Goal: Check status: Check status

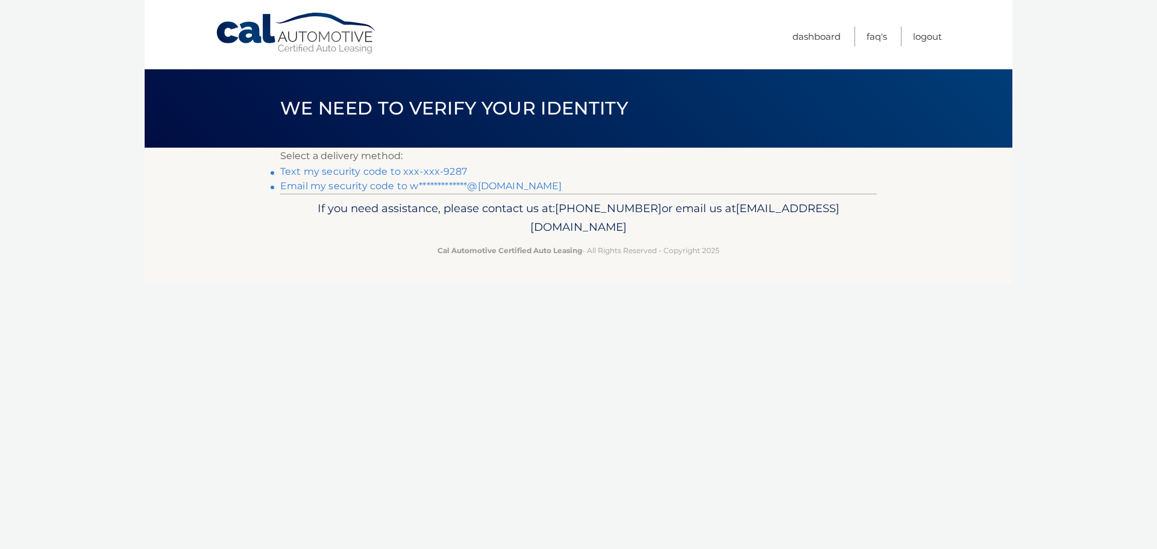
click at [392, 168] on link "Text my security code to xxx-xxx-9287" at bounding box center [373, 171] width 187 height 11
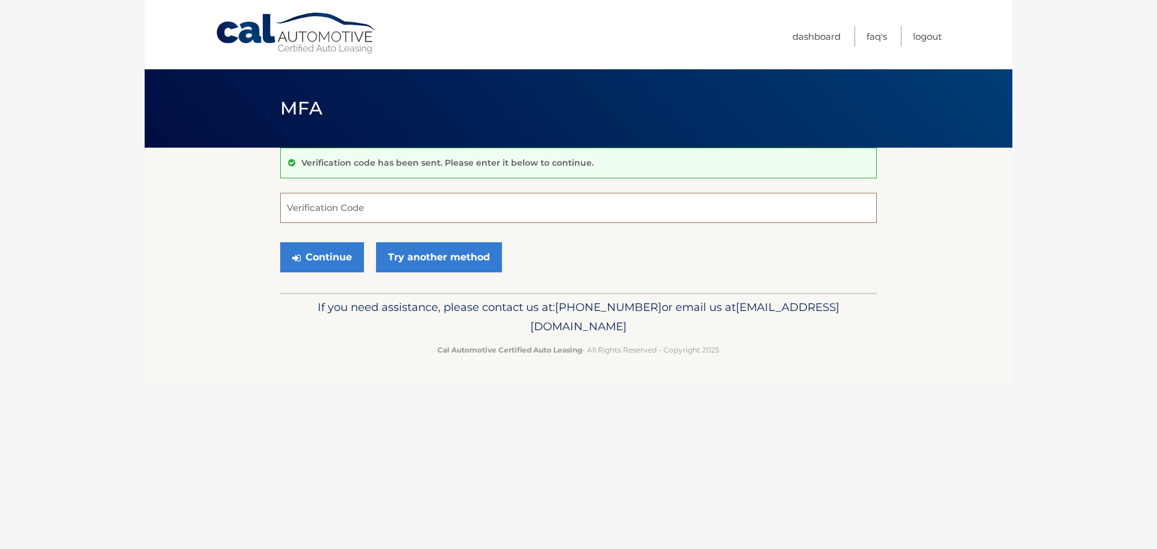
click at [316, 208] on input "Verification Code" at bounding box center [578, 208] width 596 height 30
type input "837519"
click at [319, 255] on button "Continue" at bounding box center [322, 257] width 84 height 30
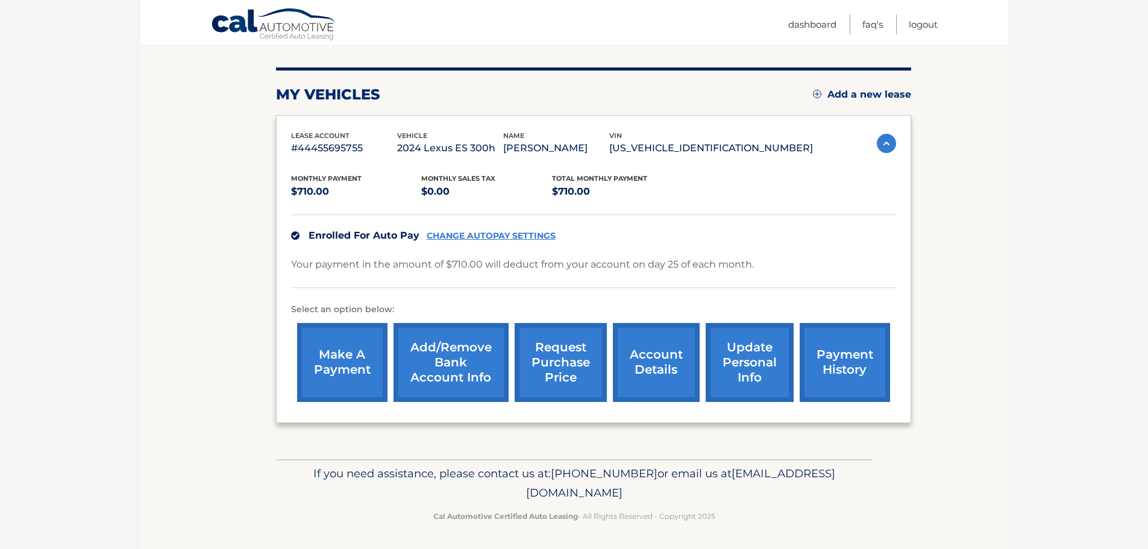
scroll to position [136, 0]
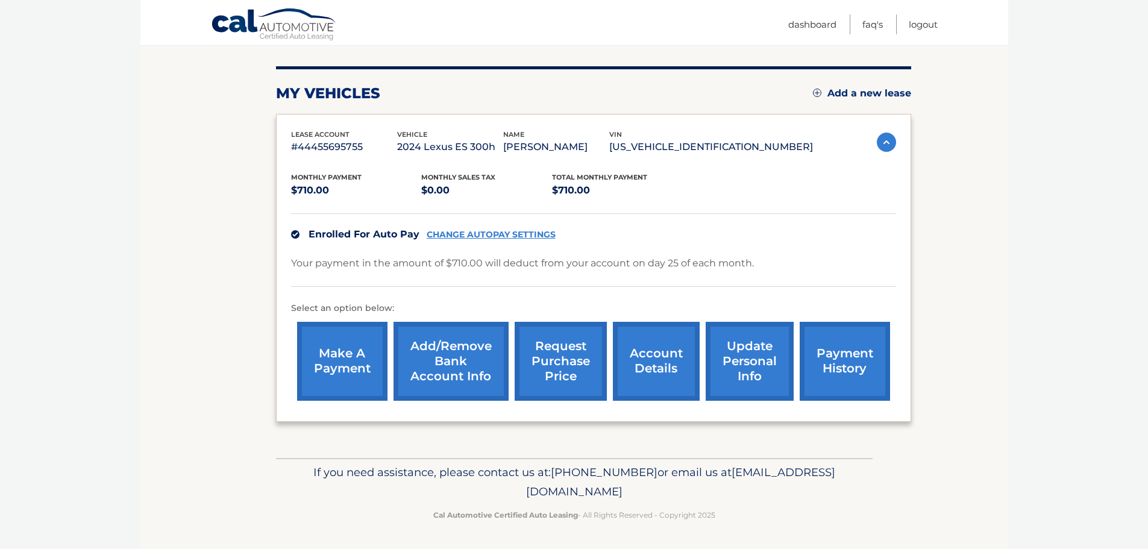
click at [446, 368] on link "Add/Remove bank account info" at bounding box center [450, 361] width 115 height 79
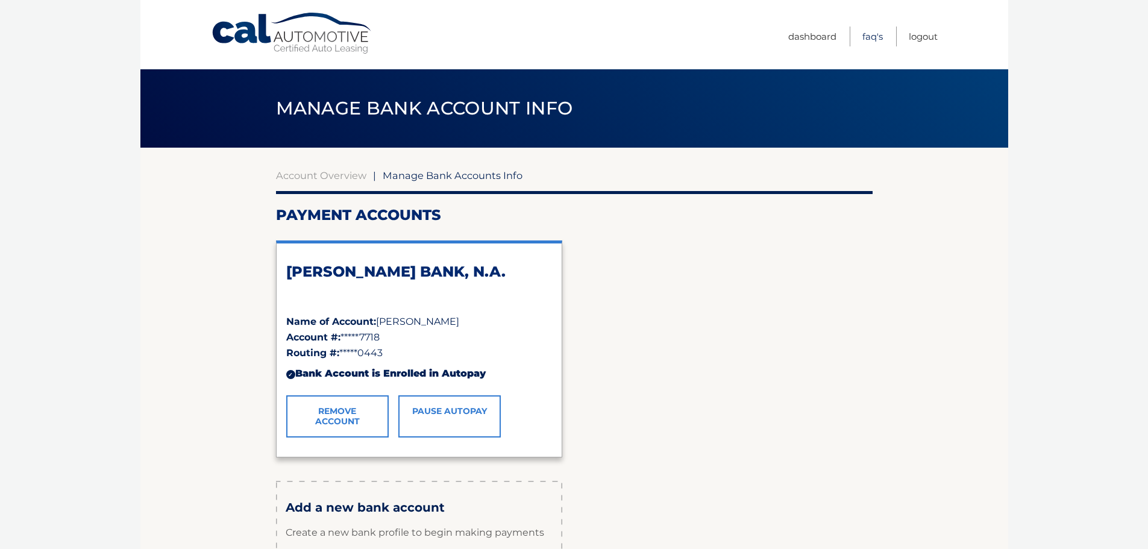
click at [871, 43] on link "FAQ's" at bounding box center [872, 37] width 20 height 20
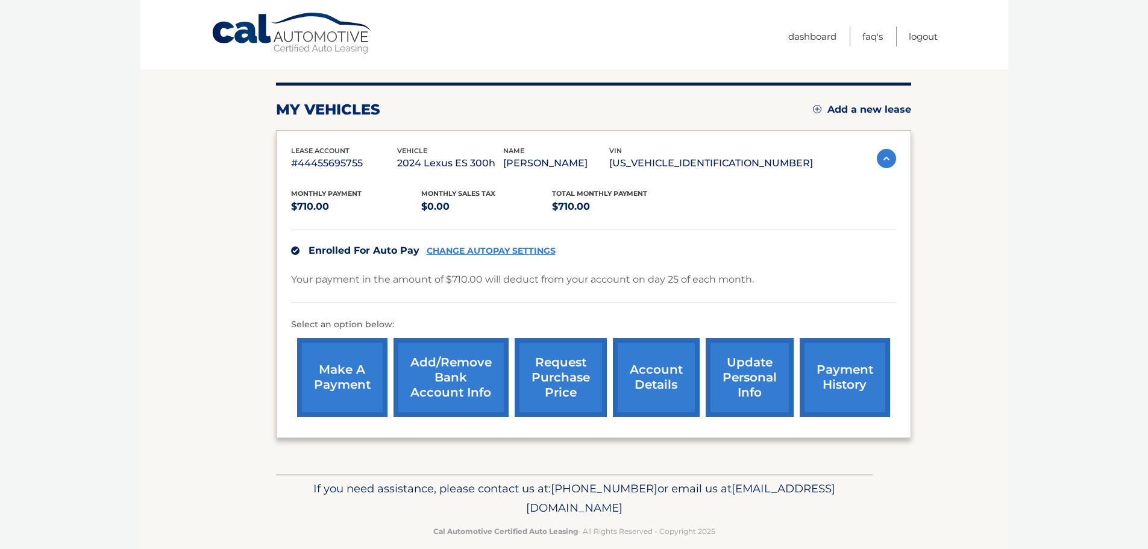
scroll to position [121, 0]
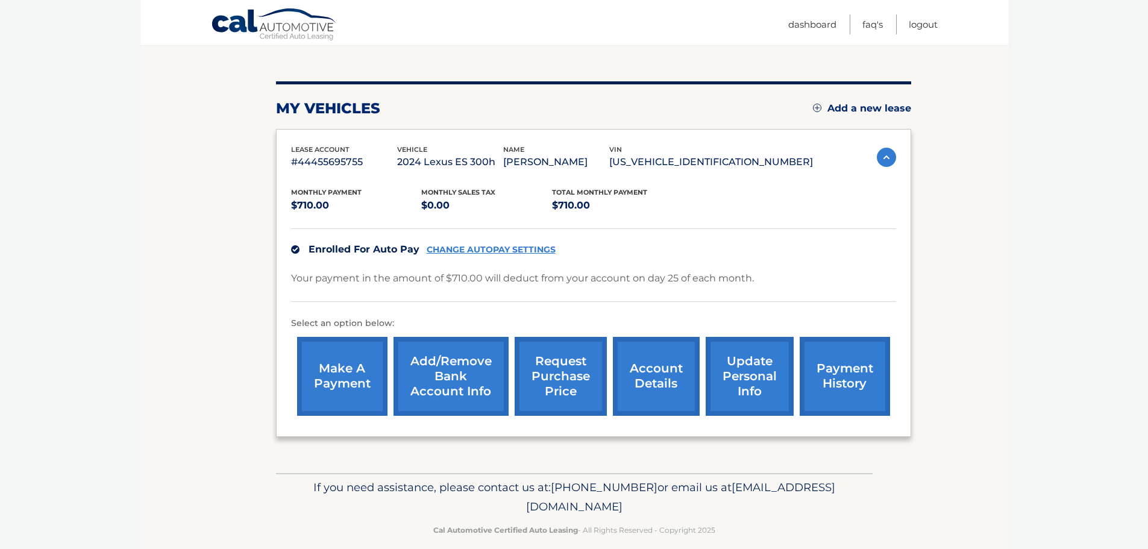
click at [854, 385] on link "payment history" at bounding box center [845, 376] width 90 height 79
click at [662, 380] on link "account details" at bounding box center [656, 376] width 87 height 79
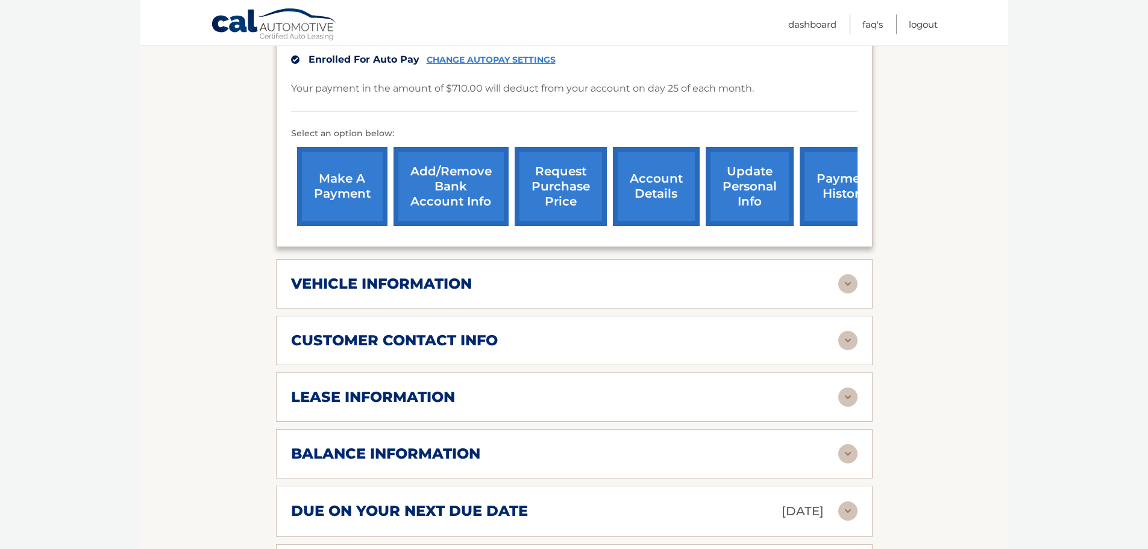
scroll to position [362, 0]
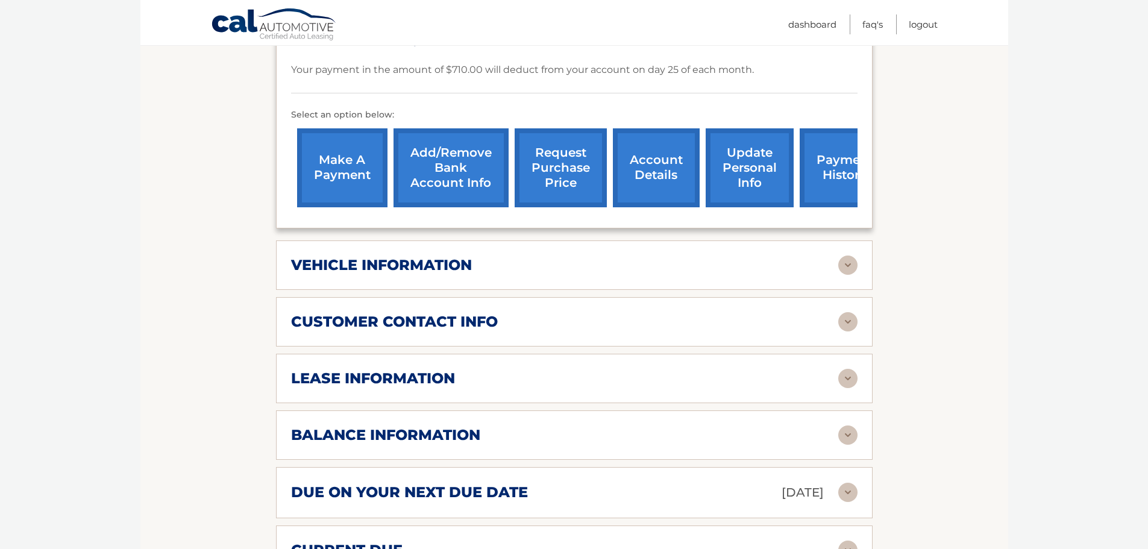
click at [452, 426] on h2 "balance information" at bounding box center [385, 435] width 189 height 18
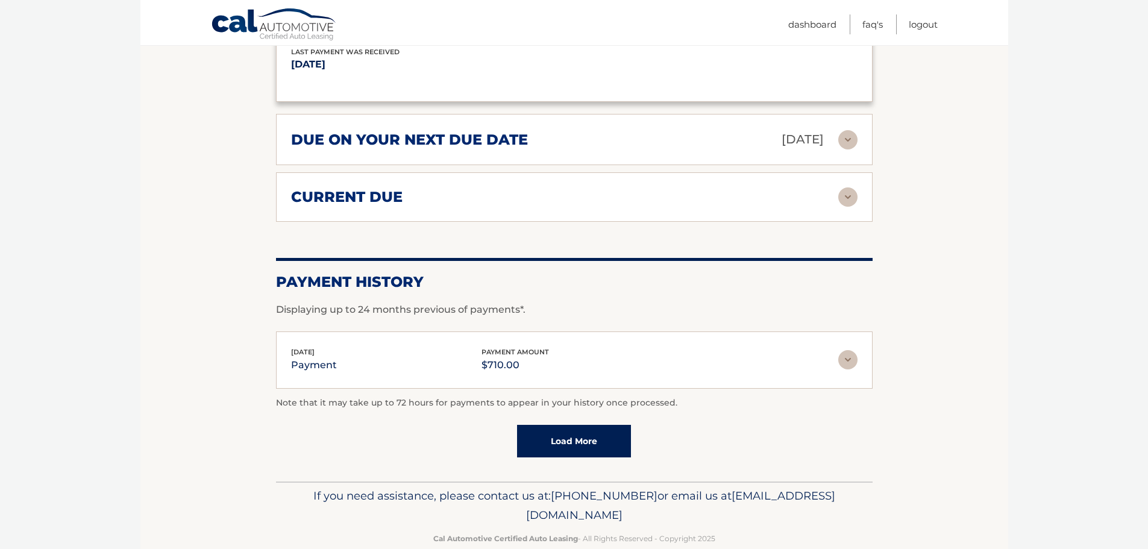
scroll to position [866, 0]
